Goal: Information Seeking & Learning: Understand process/instructions

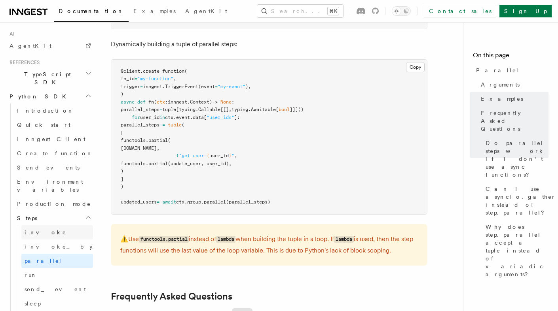
scroll to position [509, 0]
click at [46, 148] on link "Create function" at bounding box center [53, 155] width 79 height 14
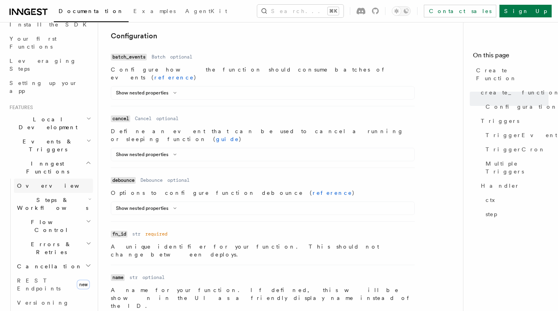
scroll to position [96, 0]
click at [57, 197] on span "Steps & Workflows" at bounding box center [51, 205] width 74 height 16
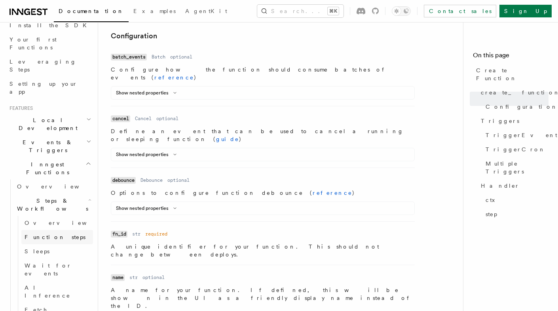
click at [56, 234] on span "Function steps" at bounding box center [55, 237] width 61 height 6
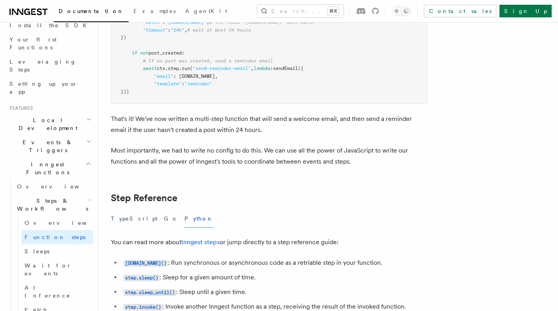
scroll to position [1370, 0]
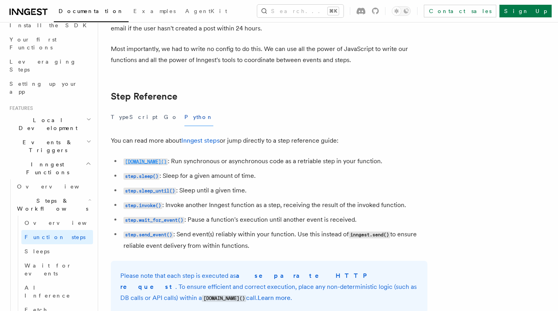
click at [144, 163] on code "[DOMAIN_NAME]()" at bounding box center [145, 162] width 44 height 7
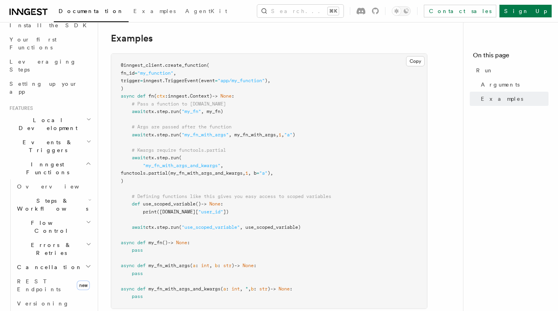
scroll to position [248, 0]
click at [421, 57] on button "Copy Copied" at bounding box center [415, 62] width 19 height 10
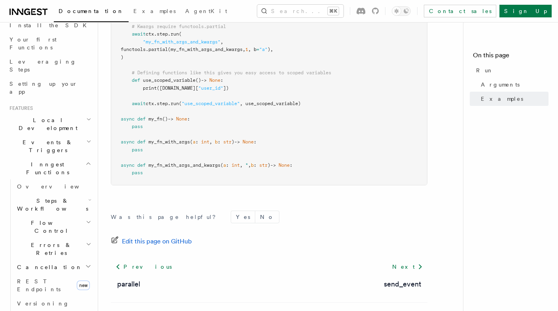
scroll to position [388, 0]
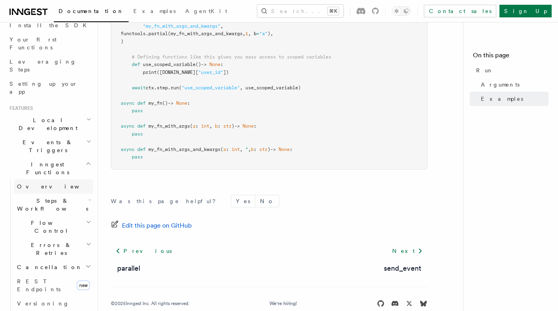
scroll to position [1401, 0]
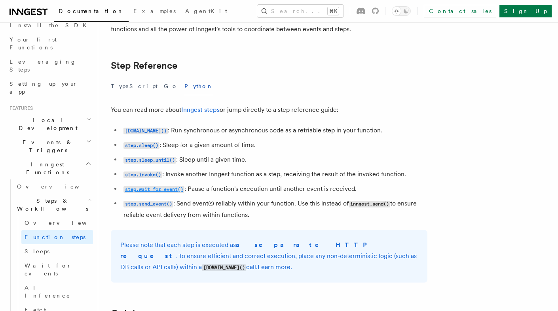
click at [142, 192] on code "step.wait_for_event()" at bounding box center [153, 189] width 61 height 7
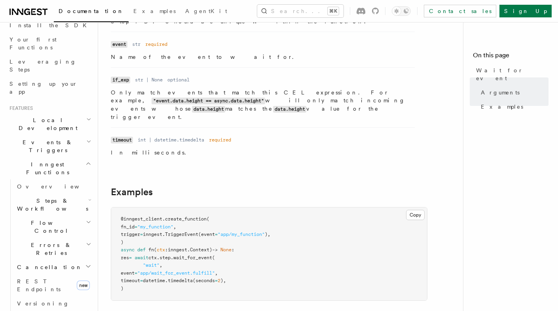
scroll to position [103, 0]
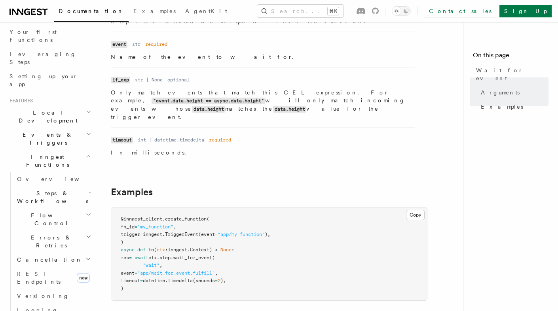
click at [42, 234] on span "Errors & Retries" at bounding box center [50, 242] width 72 height 16
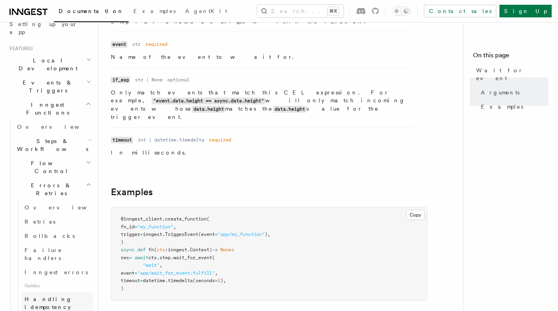
scroll to position [157, 0]
click at [46, 245] on span "Failure handlers" at bounding box center [44, 252] width 38 height 14
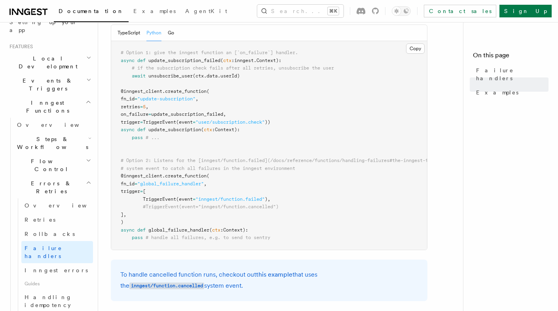
scroll to position [172, 0]
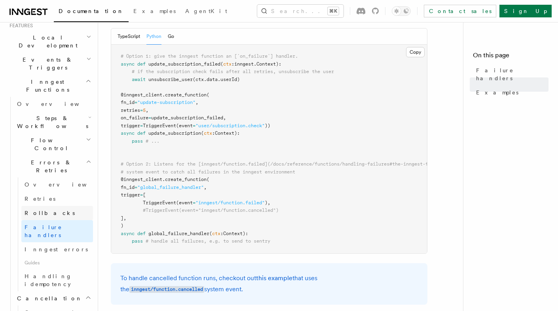
scroll to position [176, 0]
click at [70, 136] on h2 "Flow Control" at bounding box center [53, 147] width 79 height 22
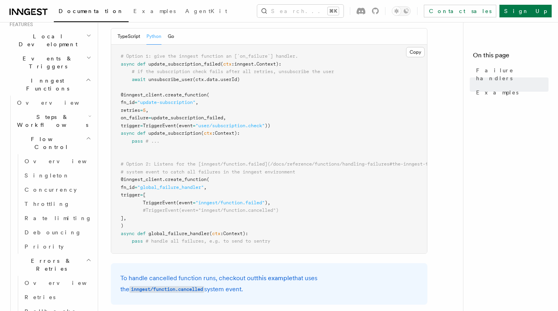
scroll to position [146, 0]
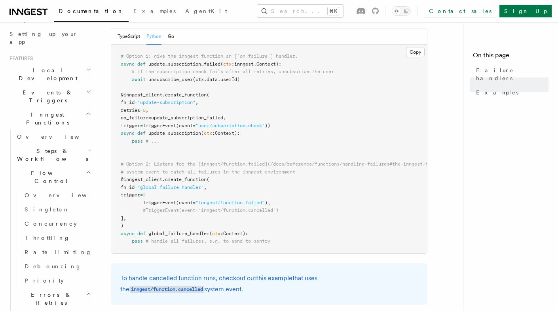
click at [61, 147] on span "Steps & Workflows" at bounding box center [51, 155] width 74 height 16
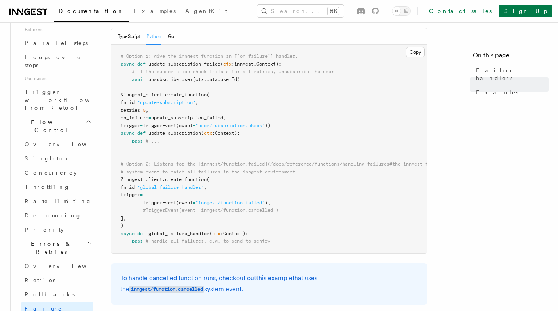
scroll to position [455, 0]
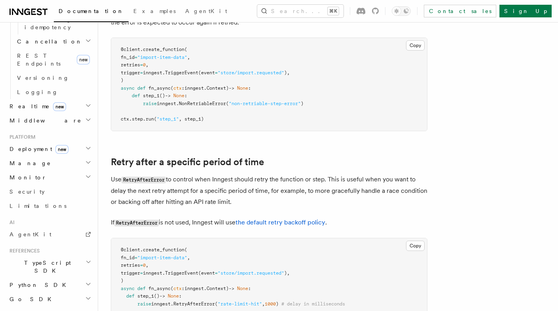
scroll to position [332, 0]
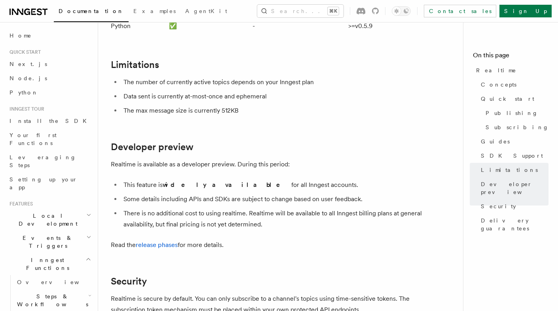
scroll to position [366, 0]
